Goal: Task Accomplishment & Management: Manage account settings

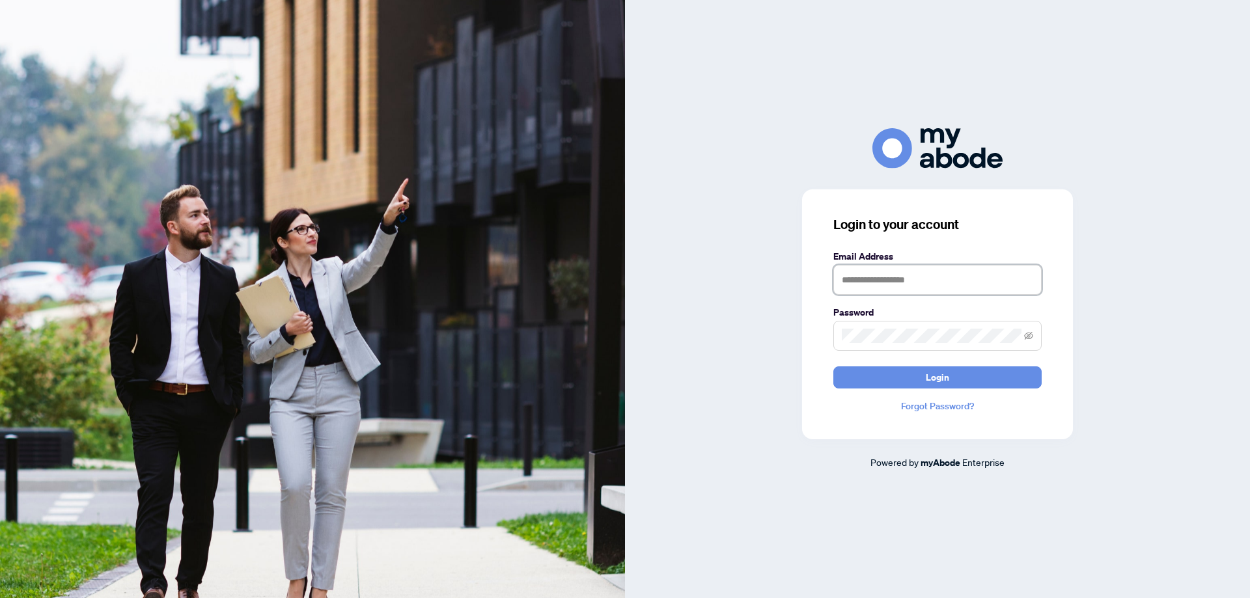
click at [937, 287] on input "text" at bounding box center [937, 280] width 208 height 30
type input "**********"
click at [912, 372] on button "Login" at bounding box center [937, 378] width 208 height 22
